Goal: Information Seeking & Learning: Learn about a topic

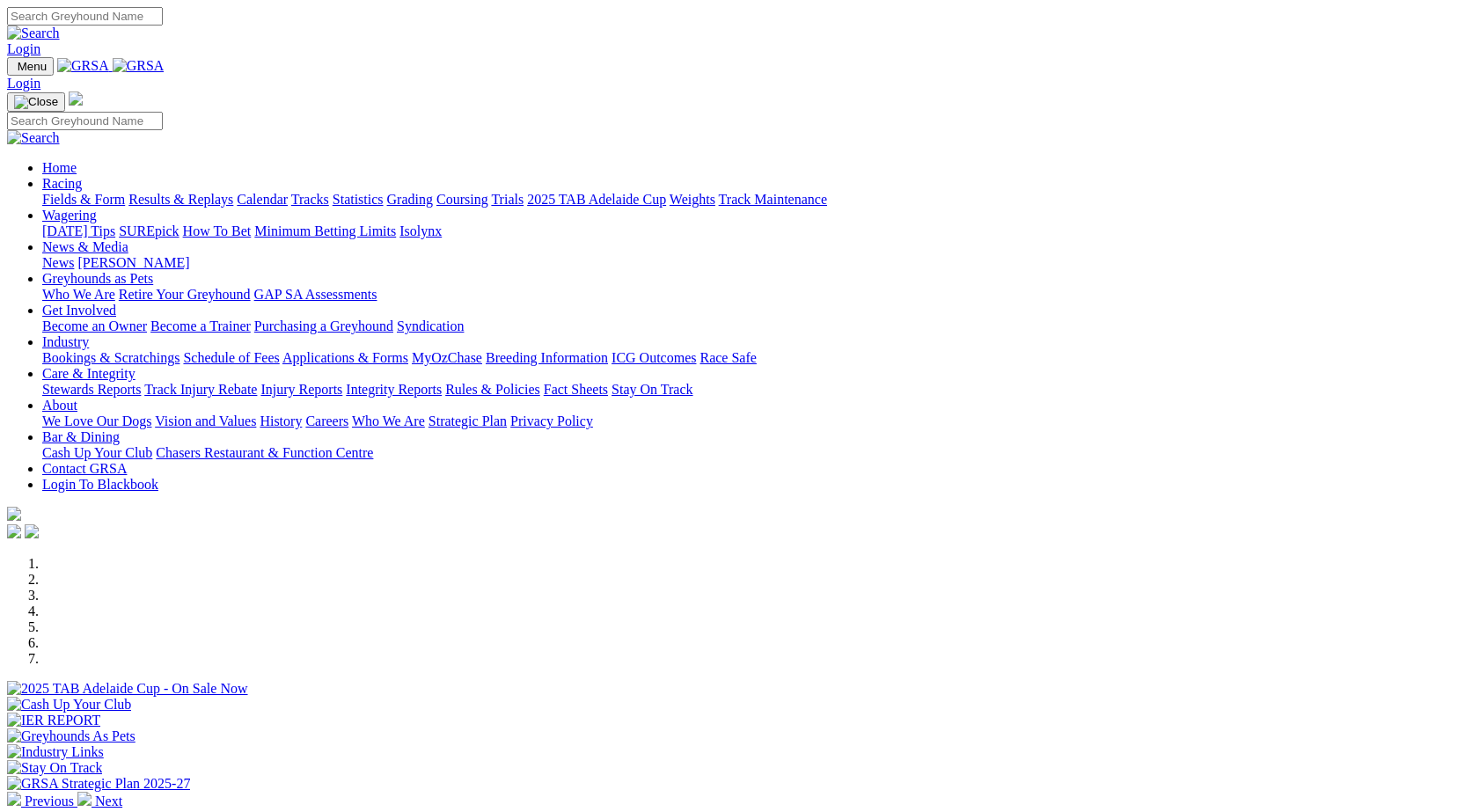
click at [129, 239] on link "News & Media" at bounding box center [85, 247] width 87 height 15
click at [189, 255] on link "[PERSON_NAME]" at bounding box center [132, 263] width 111 height 15
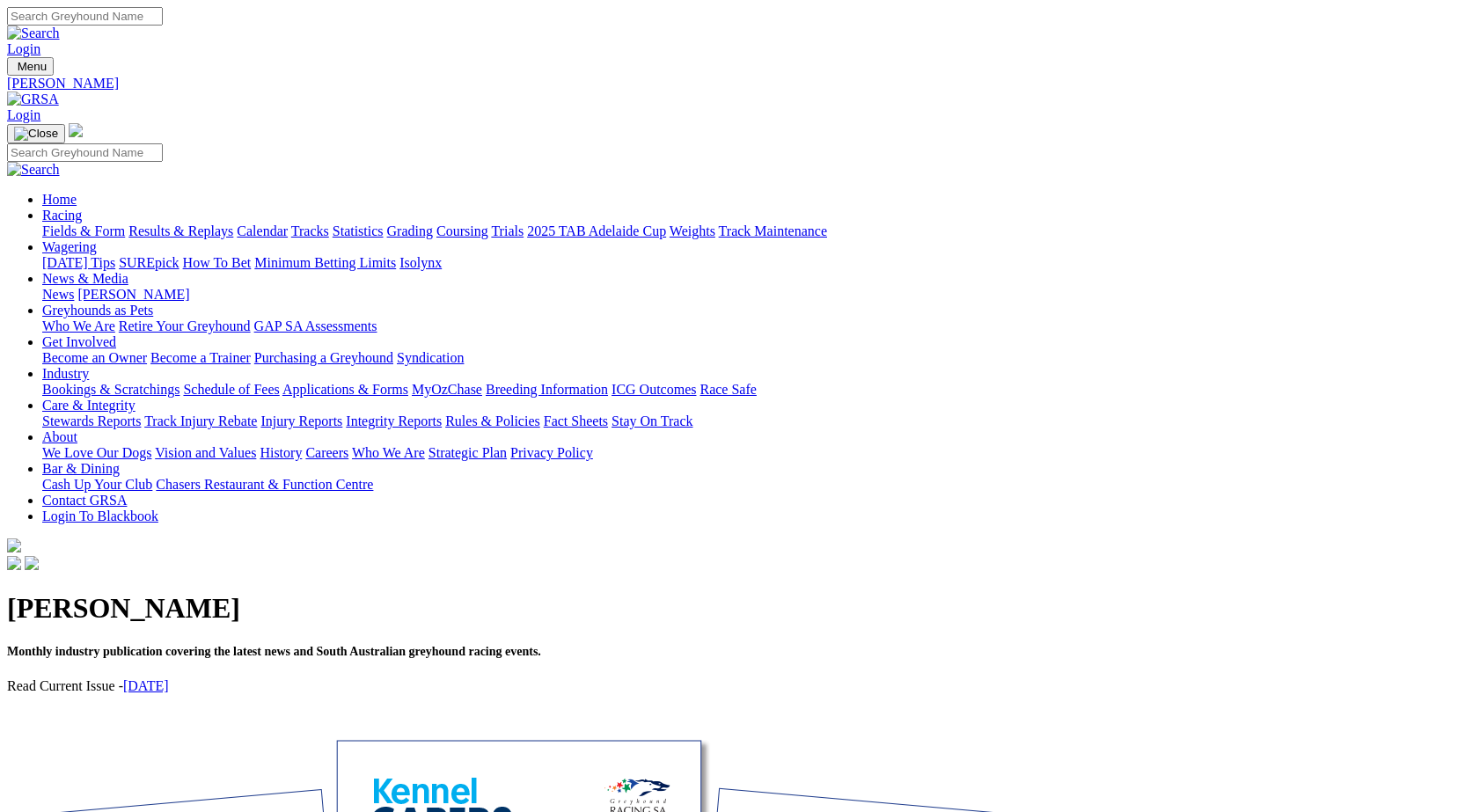
click at [168, 679] on link "August 2025" at bounding box center [146, 686] width 46 height 15
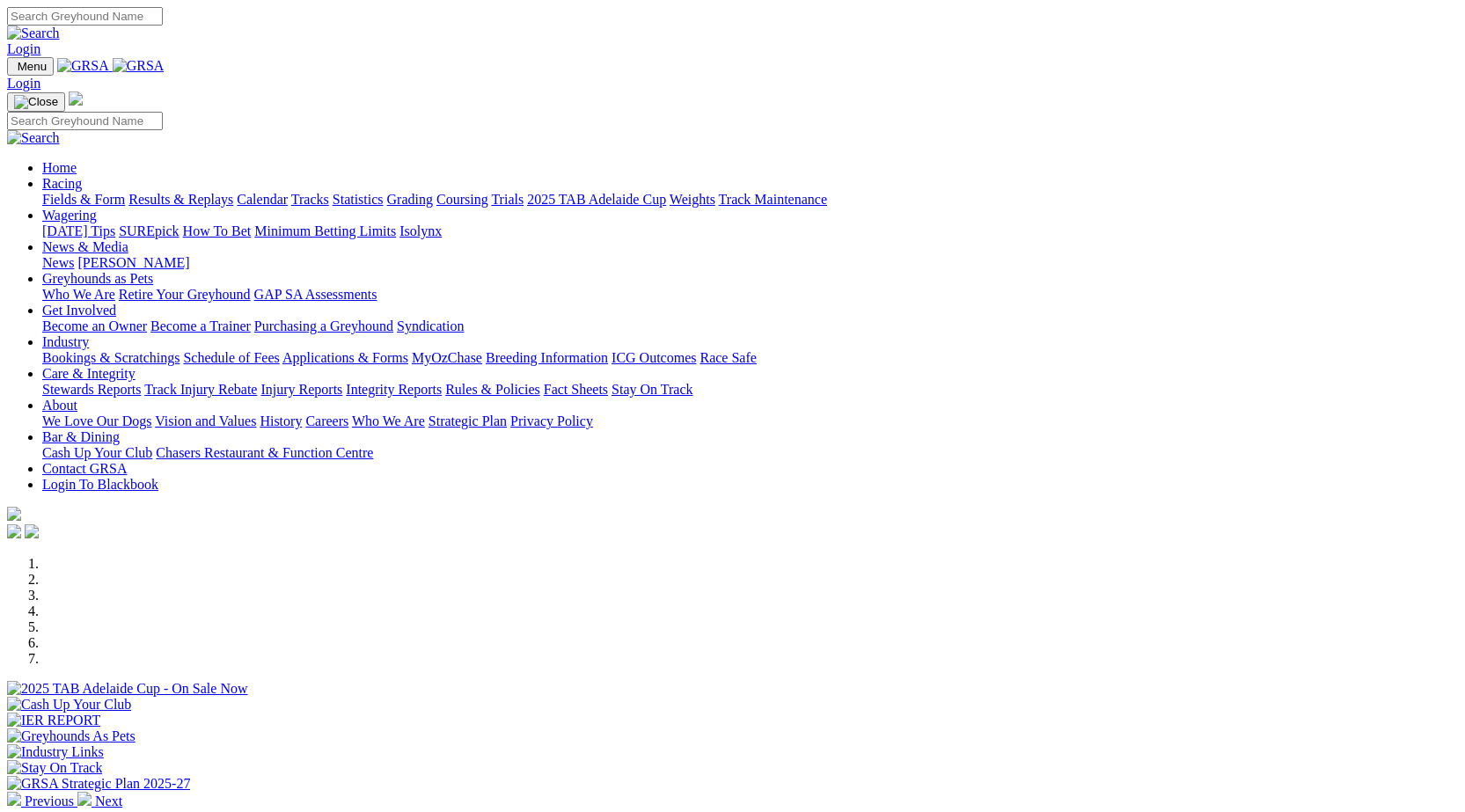
click at [442, 382] on link "Integrity Reports" at bounding box center [393, 389] width 96 height 15
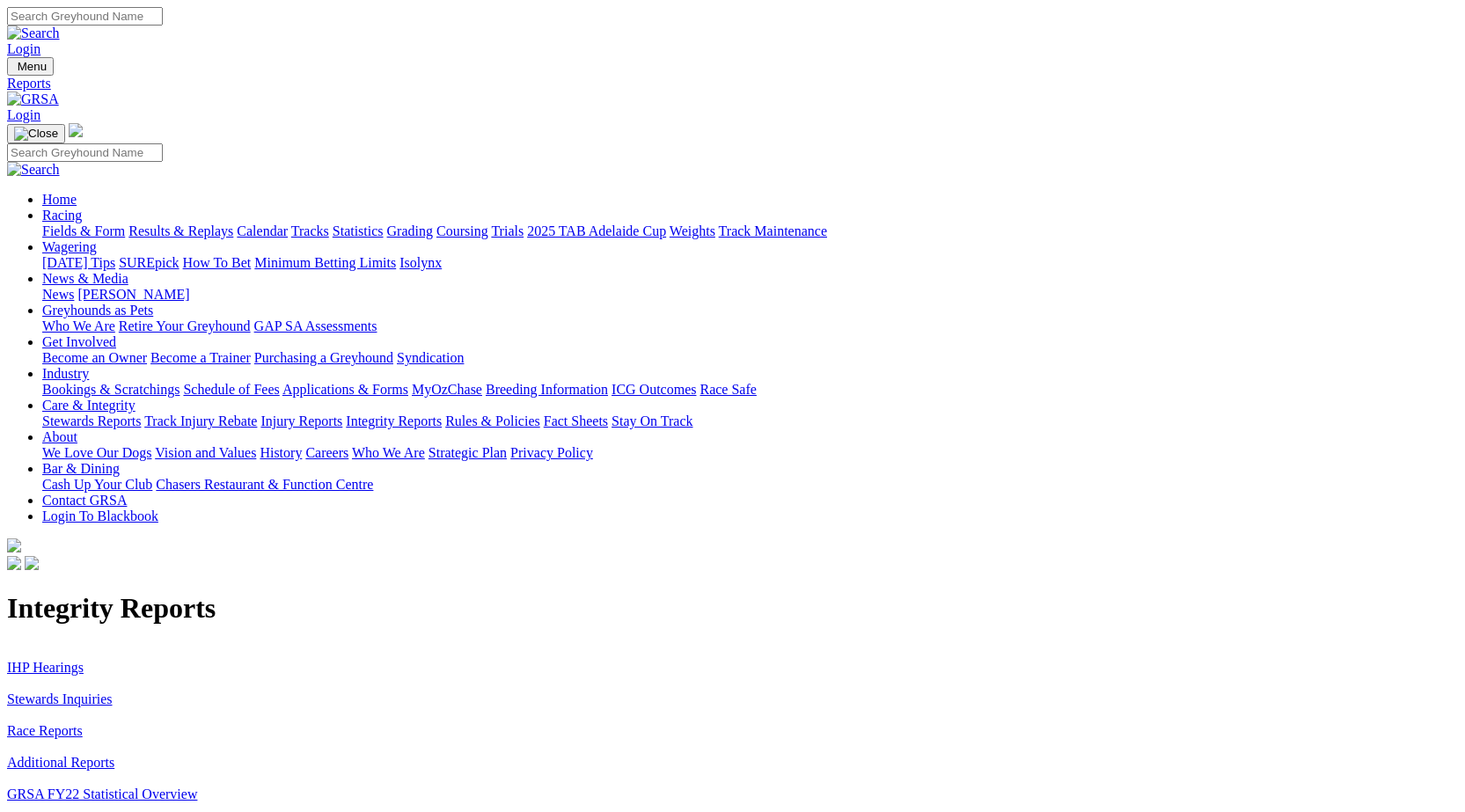
click at [112, 691] on link "Stewards Inquiries" at bounding box center [59, 699] width 106 height 15
click at [84, 660] on link "IHP Hearings" at bounding box center [45, 667] width 76 height 15
